Goal: Task Accomplishment & Management: Manage account settings

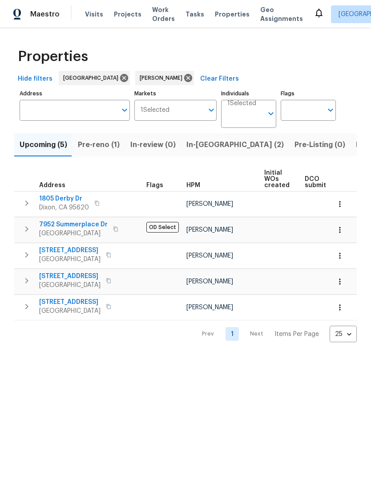
click at [103, 144] on span "Pre-reno (1)" at bounding box center [99, 145] width 42 height 12
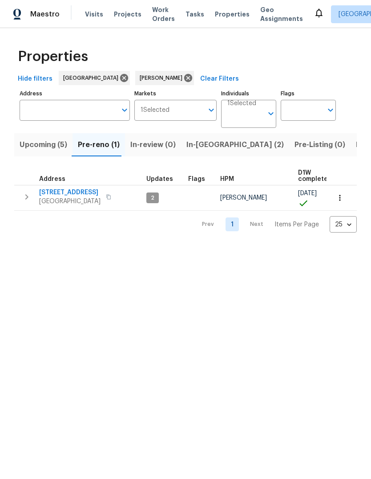
click at [58, 196] on span "[STREET_ADDRESS]" at bounding box center [69, 192] width 61 height 9
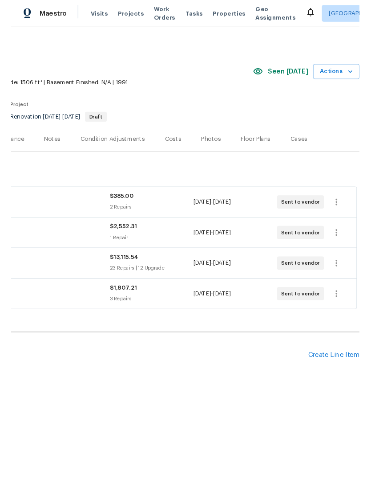
scroll to position [0, 132]
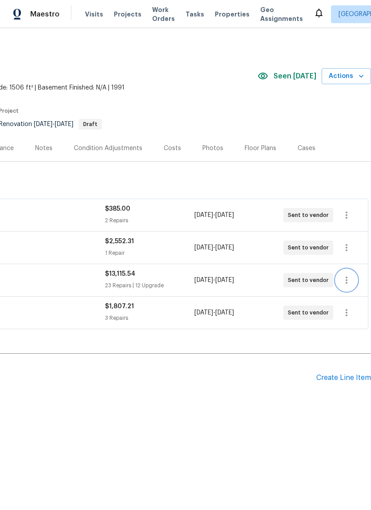
click at [346, 283] on icon "button" at bounding box center [347, 280] width 11 height 11
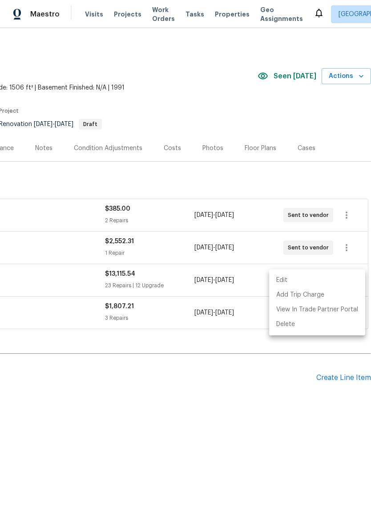
click at [297, 281] on li "Edit" at bounding box center [317, 280] width 96 height 15
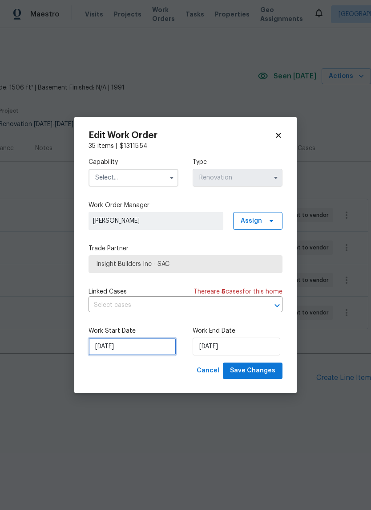
click at [156, 350] on input "8/15/2025" at bounding box center [133, 347] width 88 height 18
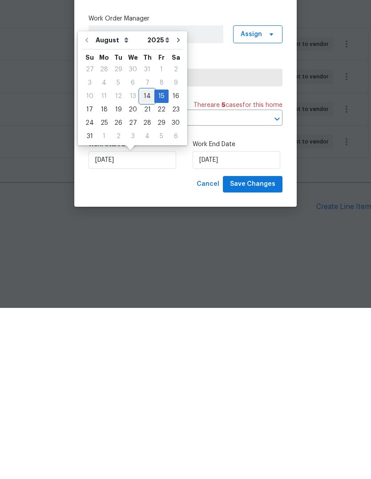
click at [141, 261] on div "14" at bounding box center [147, 267] width 14 height 12
type input "8/14/2025"
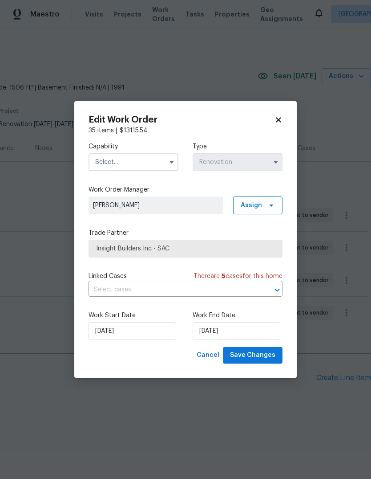
click at [165, 163] on input "text" at bounding box center [134, 162] width 90 height 18
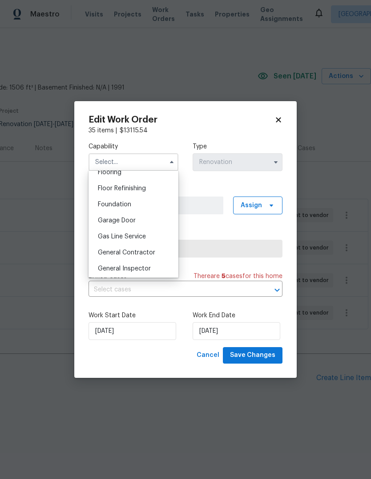
scroll to position [356, 0]
click at [150, 253] on span "General Contractor" at bounding box center [126, 251] width 57 height 6
type input "General Contractor"
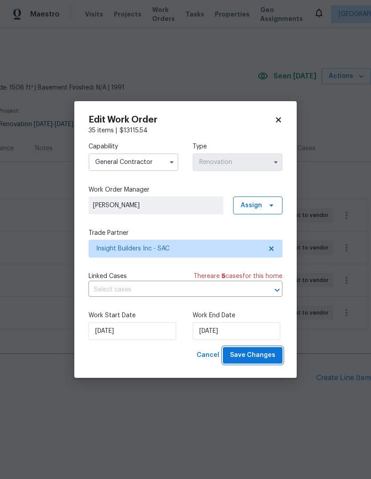
click at [262, 357] on span "Save Changes" at bounding box center [252, 355] width 45 height 11
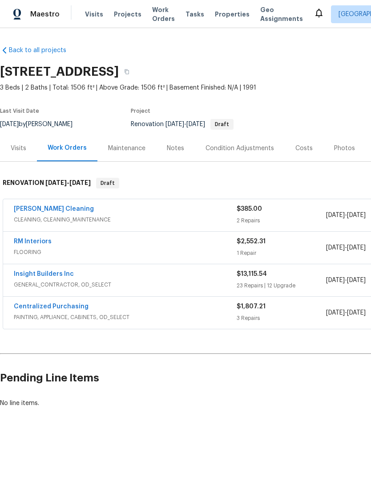
click at [87, 18] on span "Visits" at bounding box center [94, 14] width 18 height 9
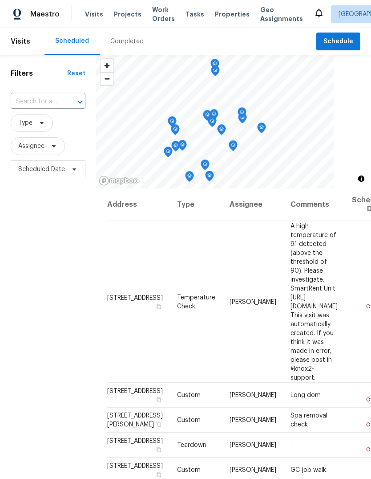
click at [63, 98] on div at bounding box center [73, 102] width 23 height 12
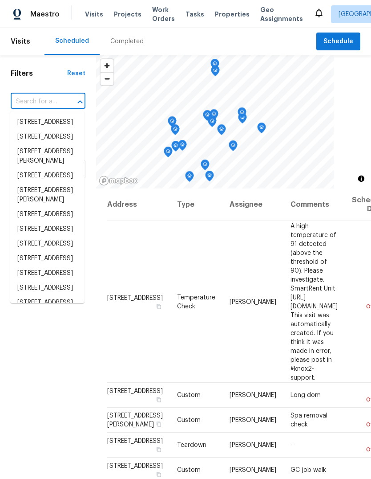
click at [57, 102] on input "text" at bounding box center [36, 102] width 50 height 14
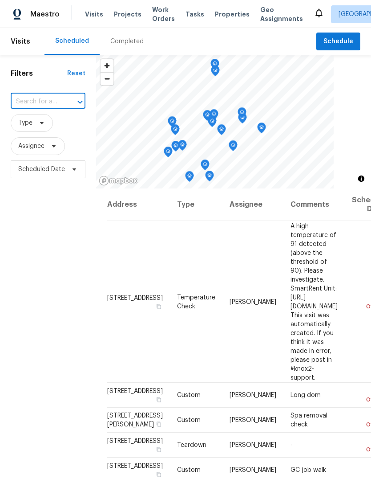
paste input "121 N Grant Ln, Folsom, CA 95630"
type input "121 N Grant Ln, Folsom, CA 95630"
click at [61, 125] on li "121 N Grant Ln, Folsom, CA 95630" at bounding box center [47, 122] width 74 height 15
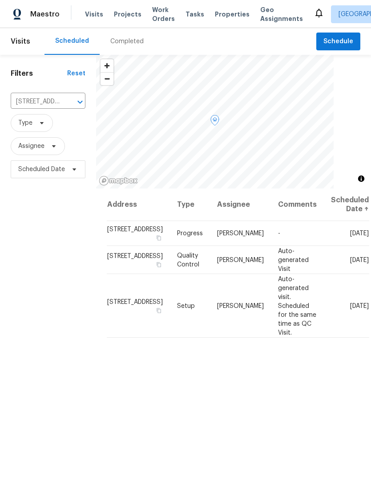
click at [0, 0] on icon at bounding box center [0, 0] width 0 height 0
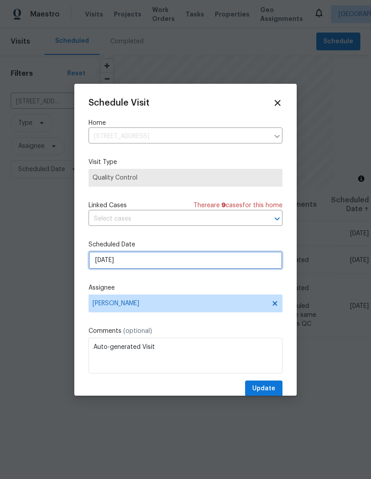
click at [208, 265] on input "[DATE]" at bounding box center [186, 260] width 194 height 18
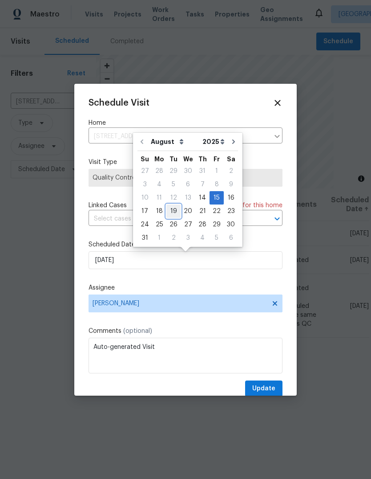
click at [171, 212] on div "19" at bounding box center [174, 211] width 14 height 12
type input "8/19/2025"
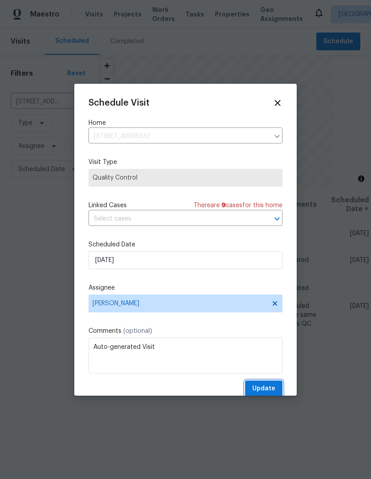
click at [273, 389] on span "Update" at bounding box center [264, 388] width 23 height 11
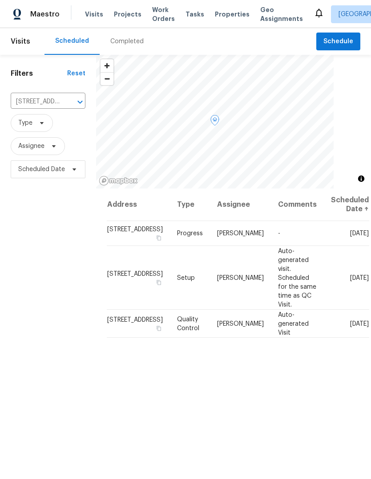
click at [0, 0] on icon at bounding box center [0, 0] width 0 height 0
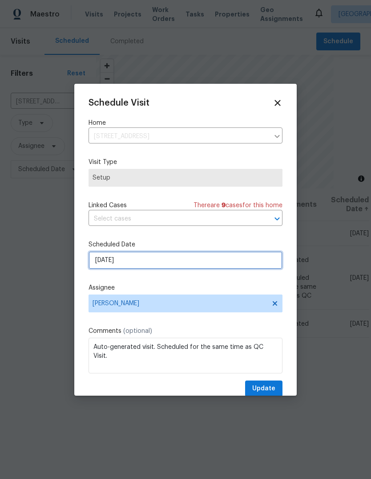
click at [188, 264] on input "8/15/2025" at bounding box center [186, 260] width 194 height 18
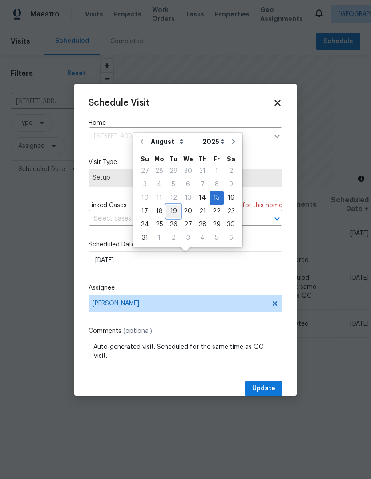
click at [175, 212] on div "19" at bounding box center [174, 211] width 14 height 12
type input "8/19/2025"
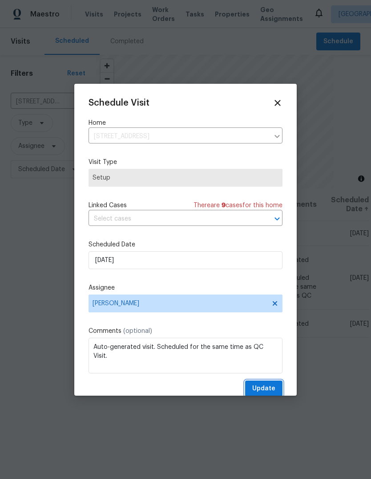
click at [272, 389] on span "Update" at bounding box center [264, 388] width 23 height 11
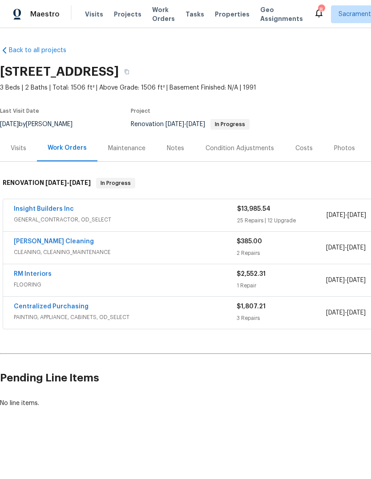
click at [30, 206] on link "Insight Builders Inc" at bounding box center [44, 209] width 60 height 6
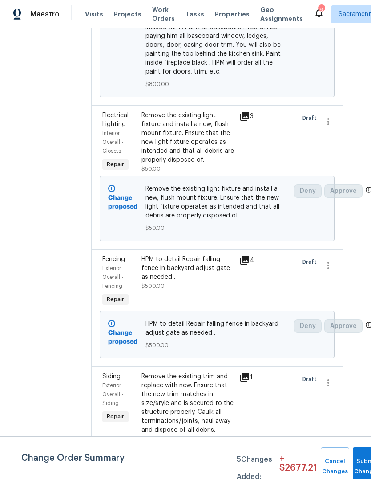
scroll to position [954, 14]
click at [359, 462] on button "Submit Changes" at bounding box center [367, 466] width 29 height 38
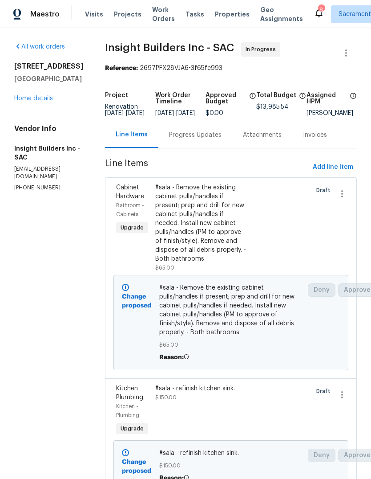
scroll to position [0, 0]
click at [29, 101] on link "Home details" at bounding box center [33, 98] width 39 height 6
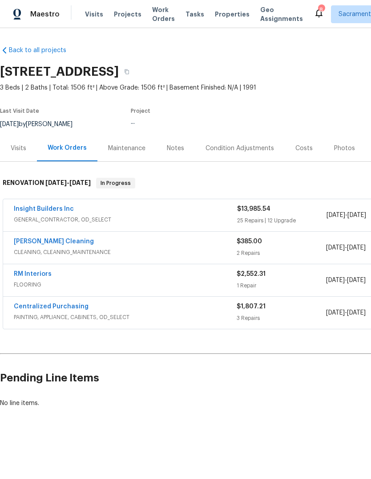
click at [297, 154] on div "Costs" at bounding box center [304, 148] width 39 height 26
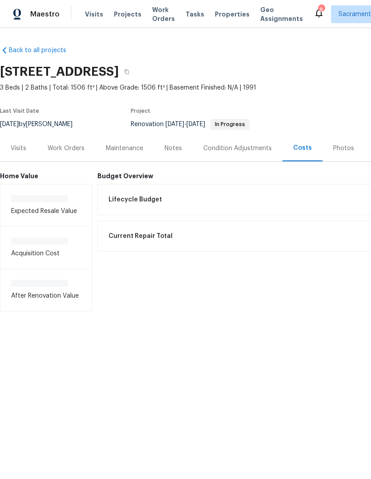
click at [124, 203] on span "Lifecycle Budget" at bounding box center [135, 199] width 53 height 9
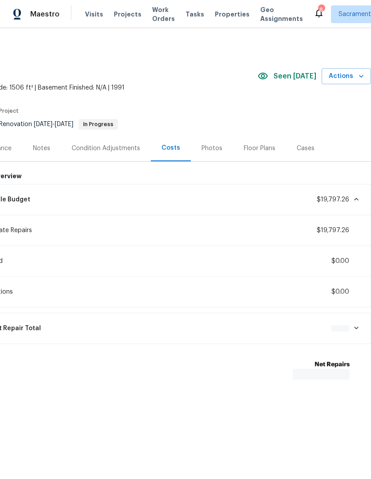
scroll to position [0, 132]
click at [314, 12] on icon at bounding box center [319, 13] width 11 height 11
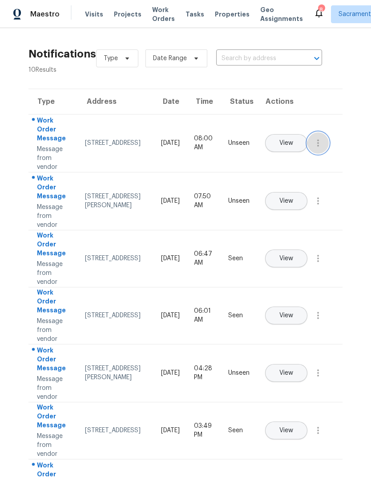
click at [316, 148] on icon "button" at bounding box center [318, 143] width 11 height 11
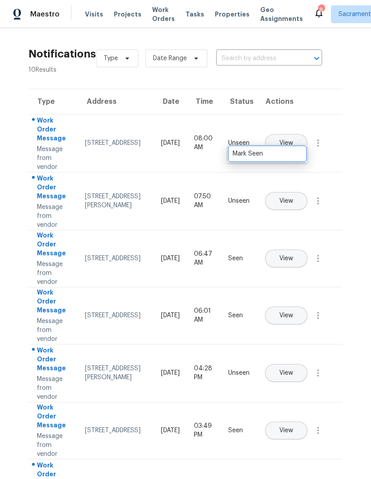
click at [292, 155] on div "Mark Seen" at bounding box center [267, 153] width 69 height 9
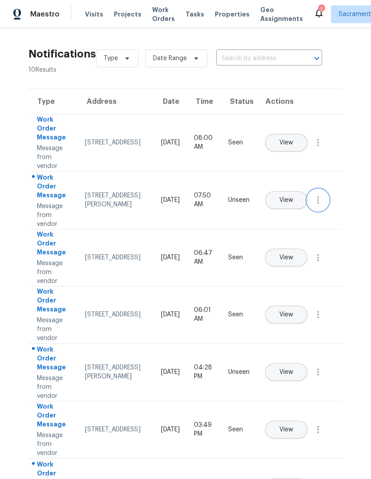
click at [320, 211] on button "button" at bounding box center [318, 199] width 21 height 21
click at [297, 211] on div "Mark Seen" at bounding box center [267, 210] width 69 height 9
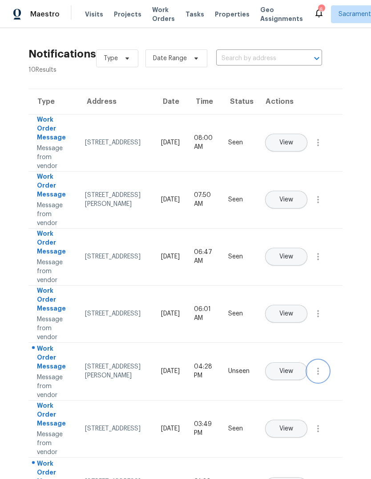
click at [322, 376] on icon "button" at bounding box center [318, 371] width 11 height 11
click at [297, 379] on div "Mark Seen" at bounding box center [267, 381] width 69 height 9
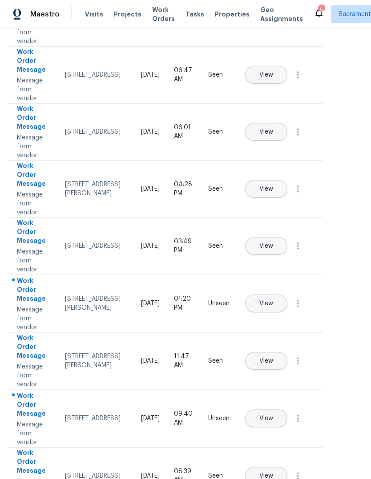
scroll to position [181, 20]
click at [296, 309] on icon "button" at bounding box center [298, 303] width 11 height 11
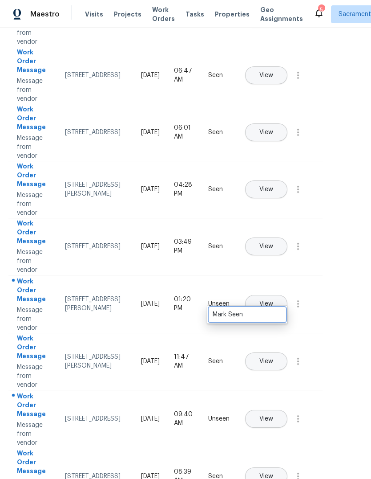
click at [271, 314] on div "Mark Seen" at bounding box center [247, 314] width 69 height 9
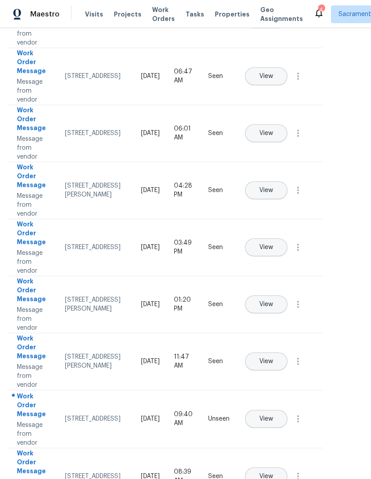
scroll to position [33, 0]
click at [297, 415] on icon "button" at bounding box center [298, 418] width 2 height 7
click at [272, 425] on div "Mark Seen" at bounding box center [247, 429] width 69 height 9
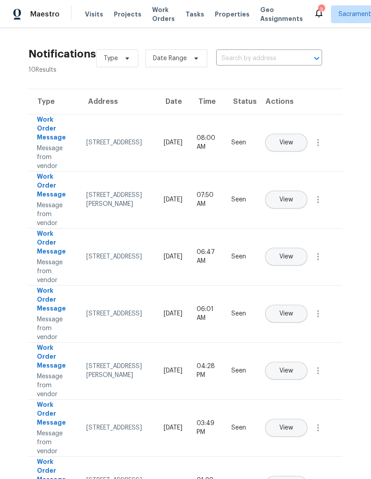
scroll to position [0, 0]
click at [92, 10] on span "Visits" at bounding box center [94, 14] width 18 height 9
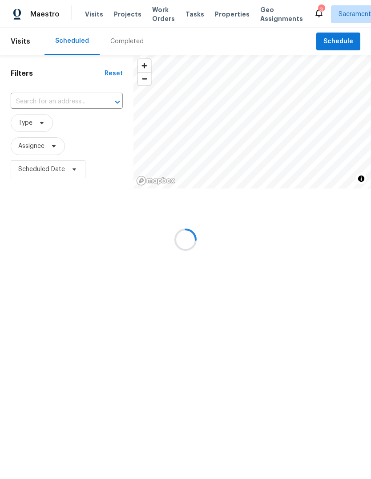
click at [126, 15] on div at bounding box center [185, 239] width 371 height 479
click at [55, 99] on div at bounding box center [185, 239] width 371 height 479
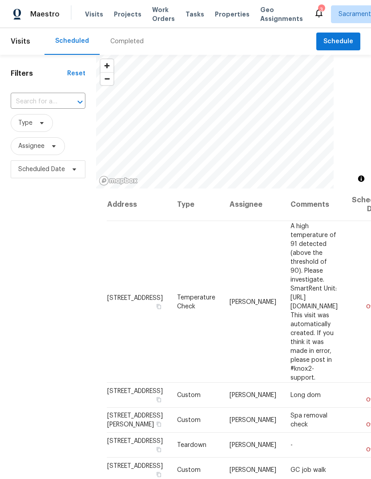
click at [66, 101] on div at bounding box center [73, 102] width 23 height 12
type input "4660"
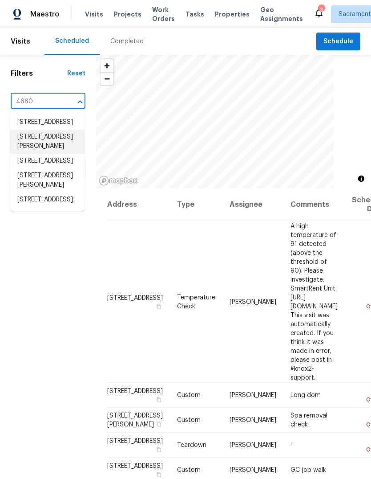
click at [28, 154] on li "4660 Lue Ln, Carmichael, CA 95608" at bounding box center [47, 142] width 74 height 24
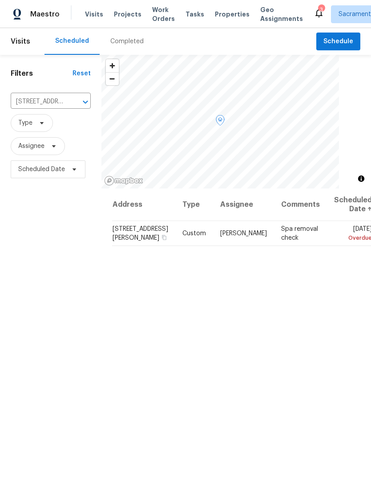
click at [120, 241] on span "4660 Lue Ln, Carmichael, CA 95608" at bounding box center [141, 233] width 56 height 15
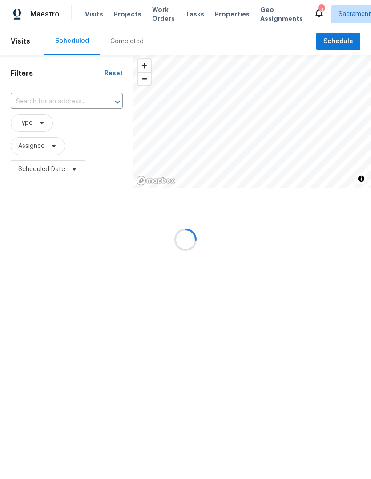
click at [67, 101] on div at bounding box center [185, 239] width 371 height 479
click at [70, 95] on div at bounding box center [185, 239] width 371 height 479
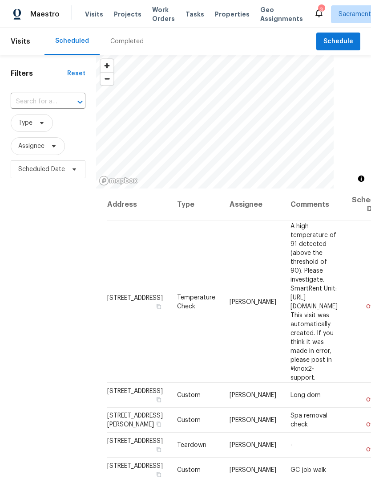
click at [60, 104] on input "text" at bounding box center [36, 102] width 50 height 14
type input "4660"
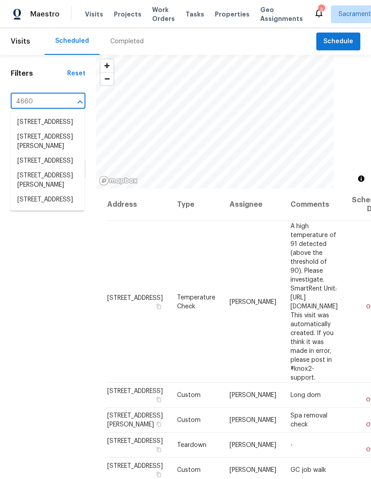
click at [31, 154] on li "4660 Lue Ln, Carmichael, CA 95608" at bounding box center [47, 142] width 74 height 24
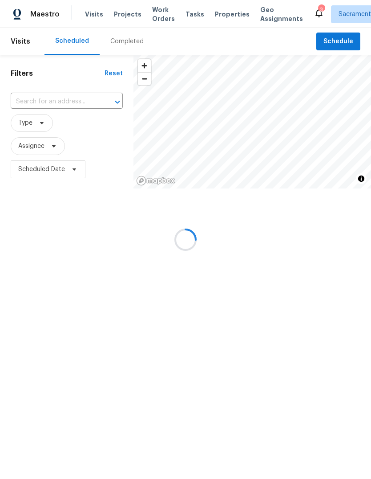
type input "4660 Lue Ln, Carmichael, CA 95608"
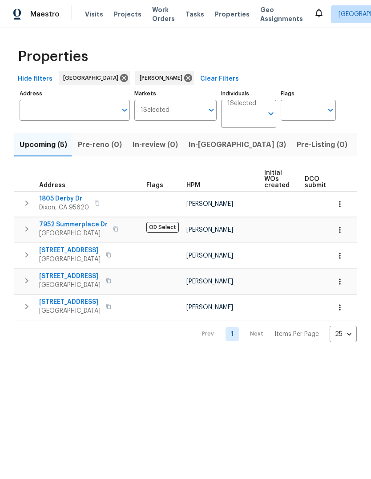
click at [207, 113] on icon "Open" at bounding box center [211, 110] width 11 height 11
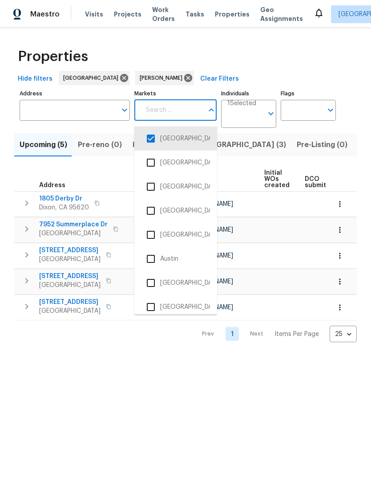
click at [255, 60] on div "Properties" at bounding box center [185, 56] width 343 height 29
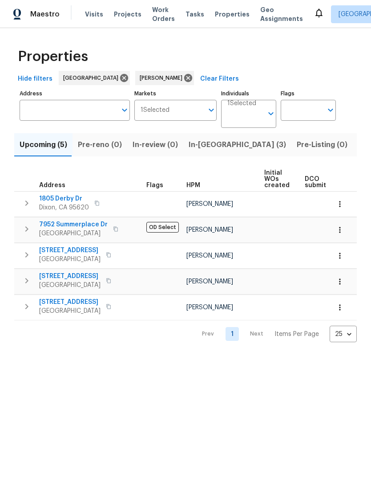
click at [213, 148] on span "In-[GEOGRAPHIC_DATA] (3)" at bounding box center [238, 145] width 98 height 12
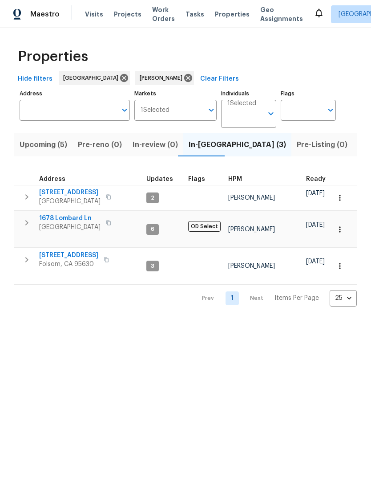
click at [229, 14] on span "Properties" at bounding box center [232, 14] width 35 height 9
click at [227, 10] on span "Properties" at bounding box center [232, 14] width 35 height 9
